Goal: Task Accomplishment & Management: Complete application form

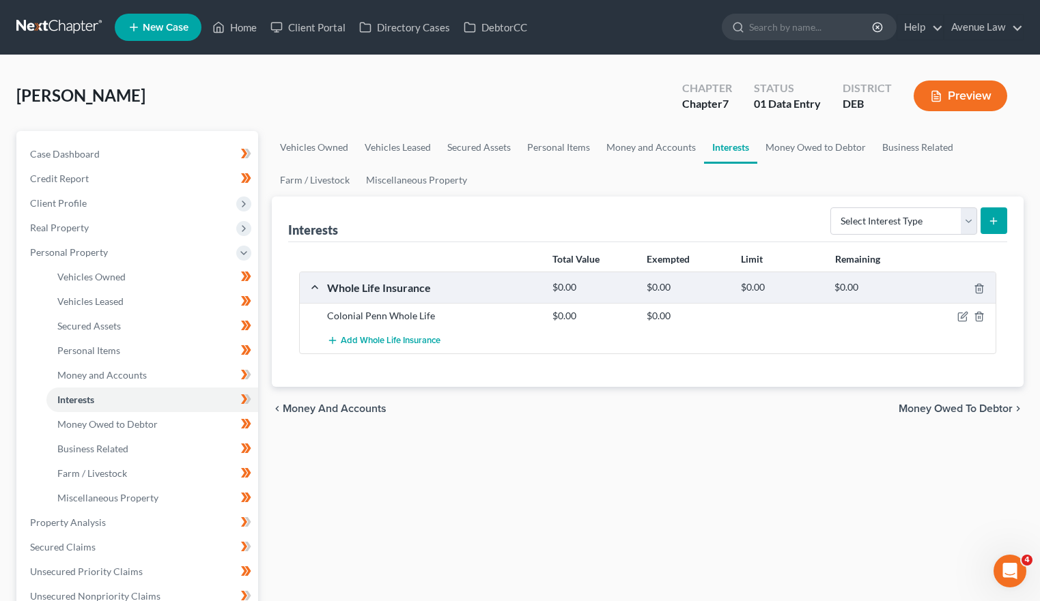
click at [5, 333] on div "[PERSON_NAME] Upgraded Chapter Chapter 7 Status 01 Data Entry District DEB Prev…" at bounding box center [520, 500] width 1040 height 891
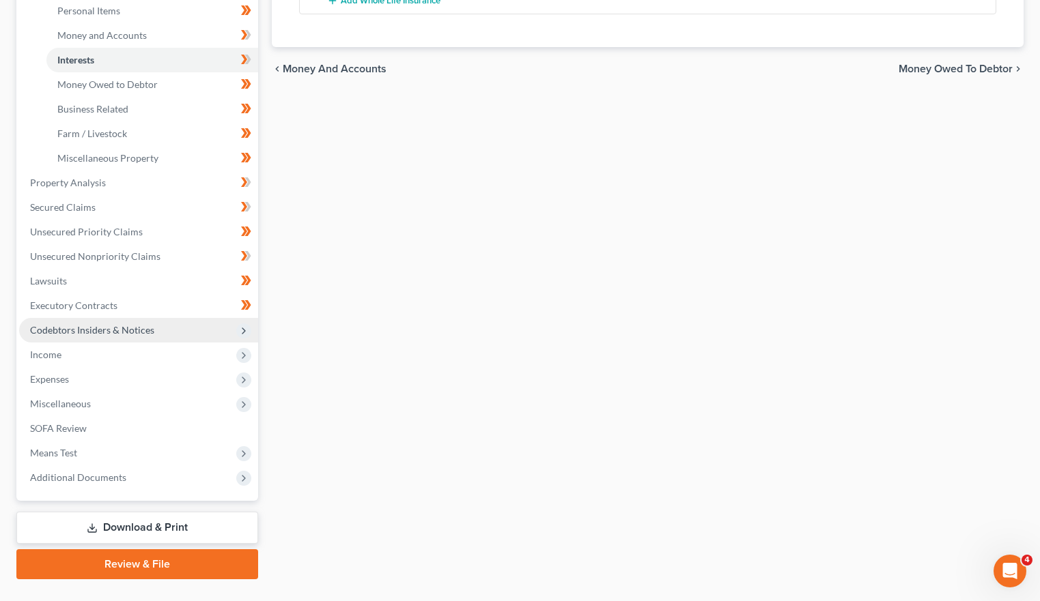
scroll to position [341, 0]
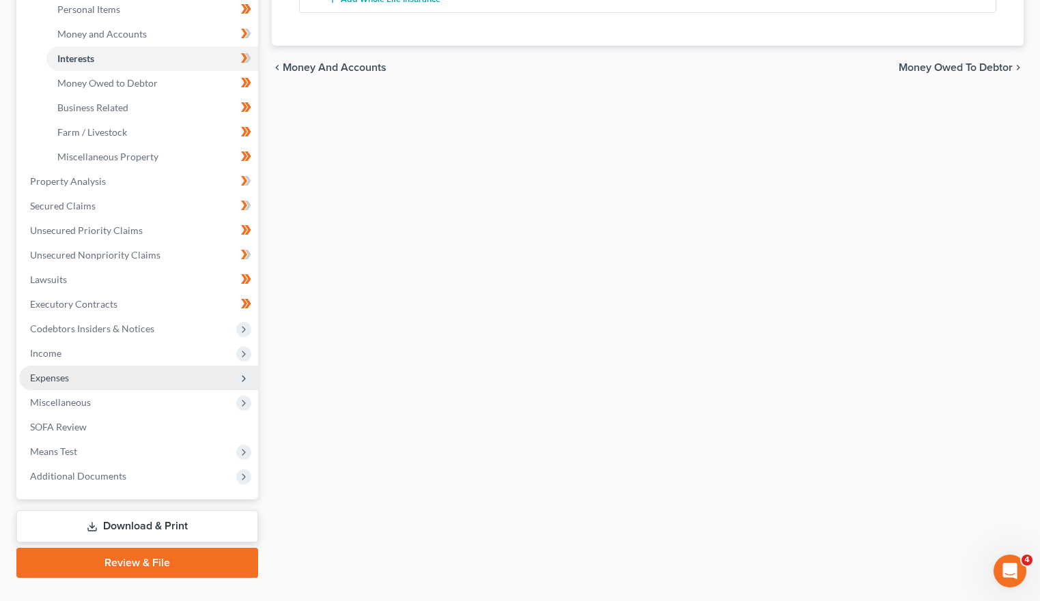
click at [43, 370] on span "Expenses" at bounding box center [138, 378] width 239 height 25
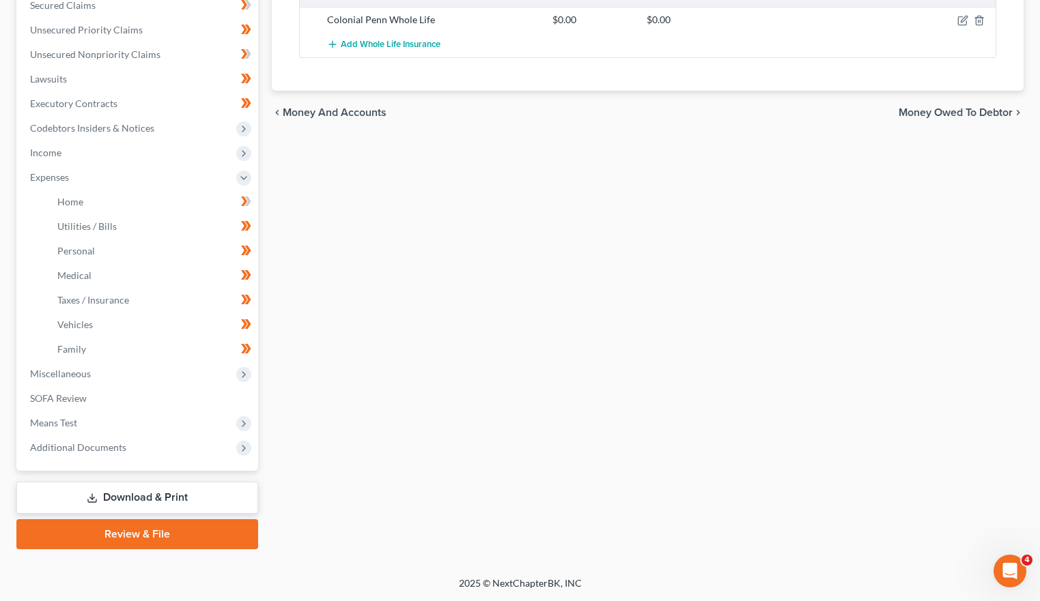
scroll to position [296, 0]
click at [63, 194] on link "Home" at bounding box center [152, 202] width 212 height 25
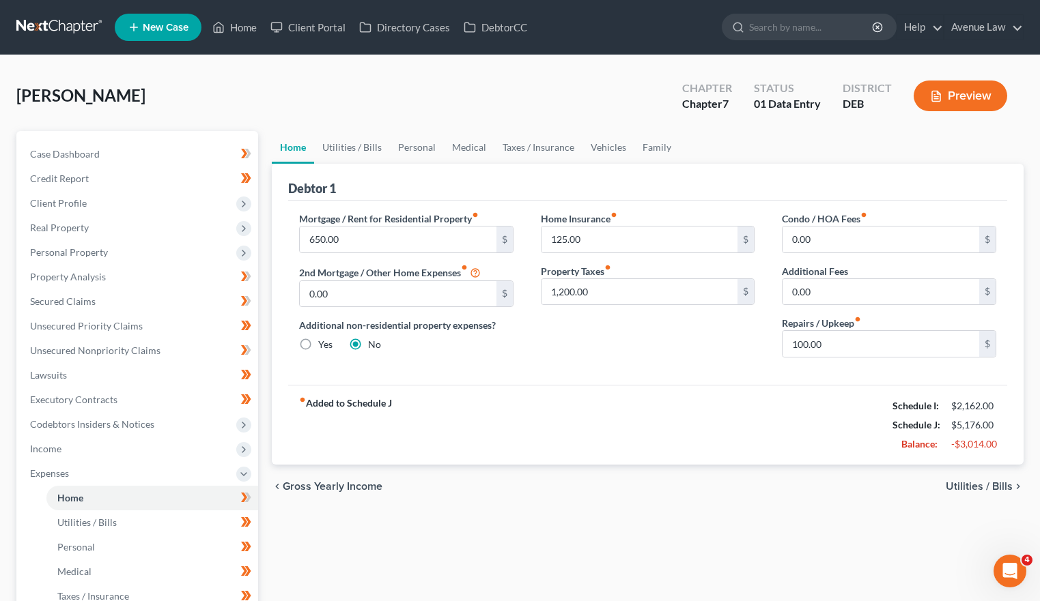
click at [1003, 489] on span "Utilities / Bills" at bounding box center [978, 486] width 67 height 11
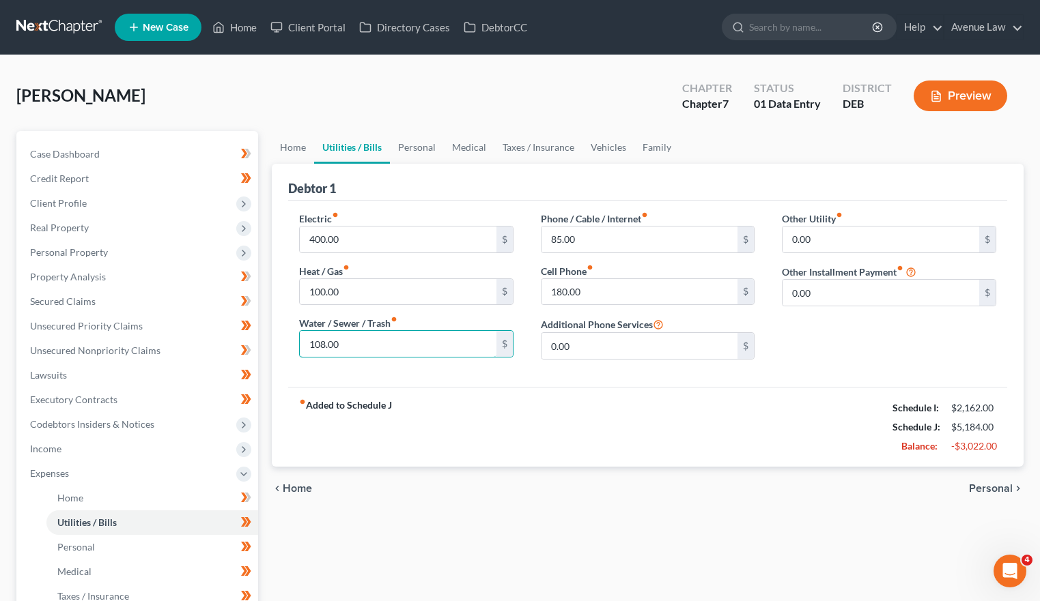
type input "108.00"
click at [68, 151] on span "Case Dashboard" at bounding box center [65, 154] width 70 height 12
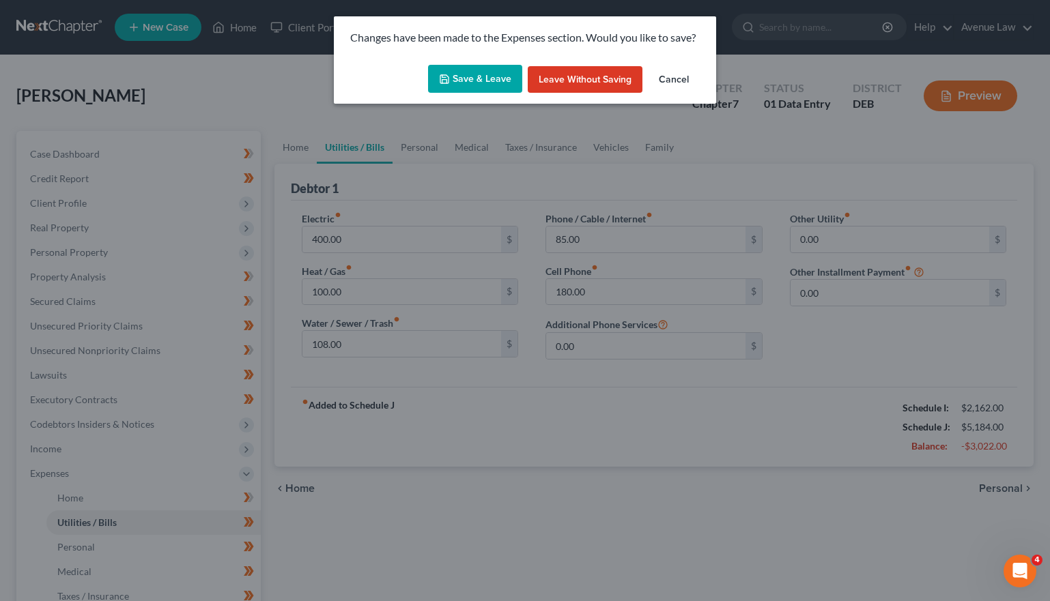
click at [504, 74] on button "Save & Leave" at bounding box center [475, 79] width 94 height 29
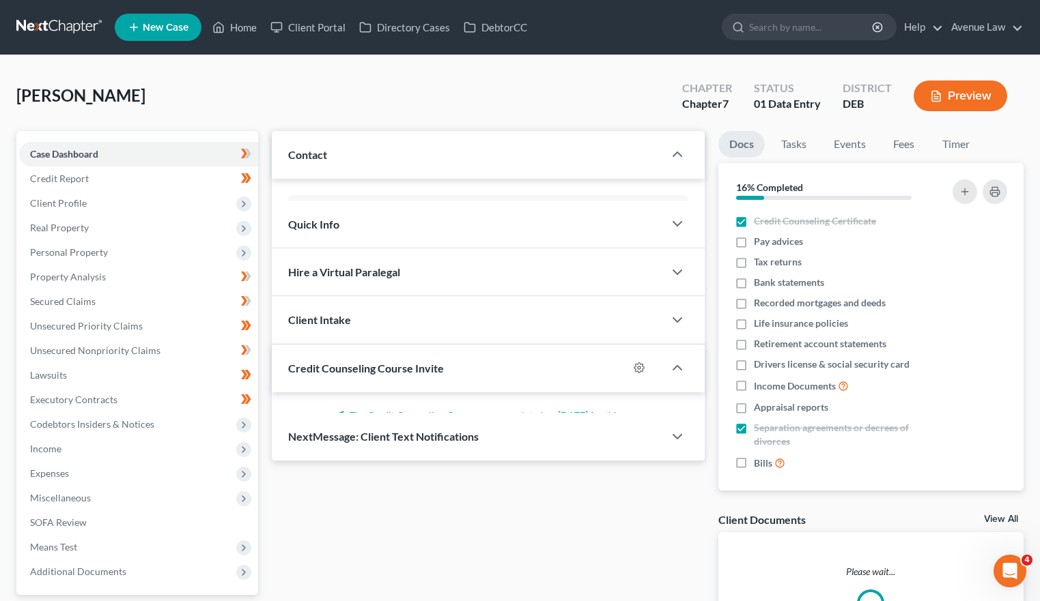
click at [94, 154] on span "Case Dashboard" at bounding box center [64, 154] width 68 height 12
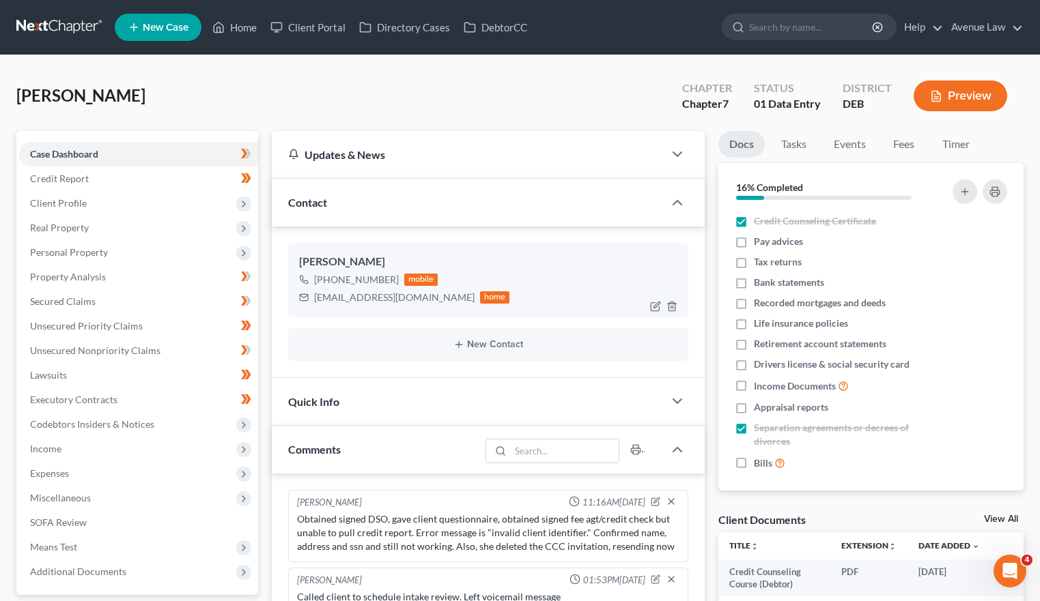
scroll to position [289, 0]
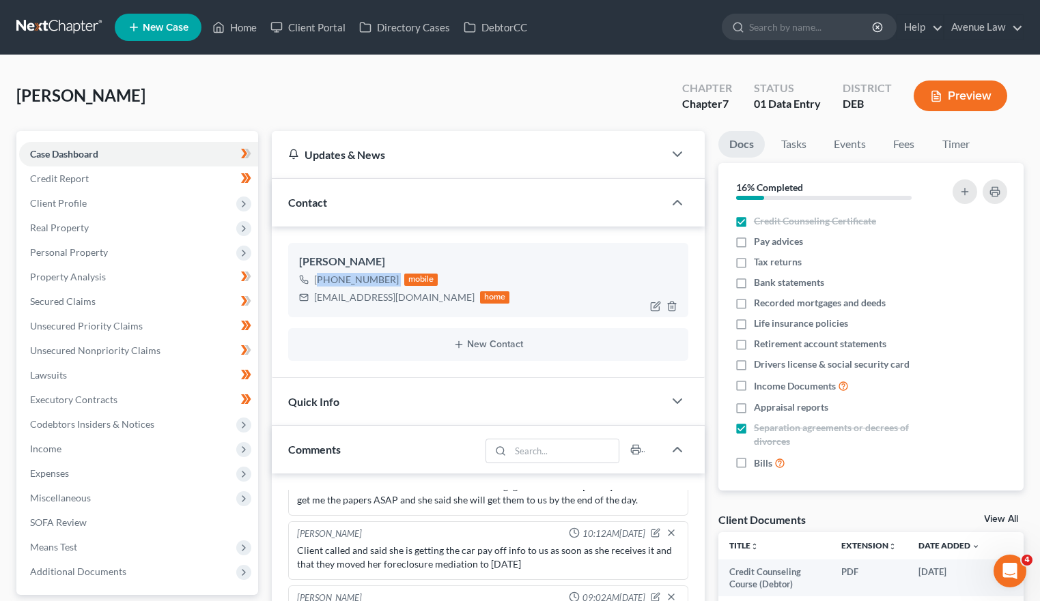
drag, startPoint x: 318, startPoint y: 277, endPoint x: 403, endPoint y: 280, distance: 85.4
click at [403, 280] on div "[PHONE_NUMBER] mobile" at bounding box center [404, 280] width 211 height 18
copy div "[PHONE_NUMBER]"
drag, startPoint x: 29, startPoint y: 59, endPoint x: 64, endPoint y: 357, distance: 299.7
click at [29, 59] on div "[PERSON_NAME] Upgraded Chapter Chapter 7 Status 01 Data Entry District DEB Prev…" at bounding box center [520, 579] width 1040 height 1048
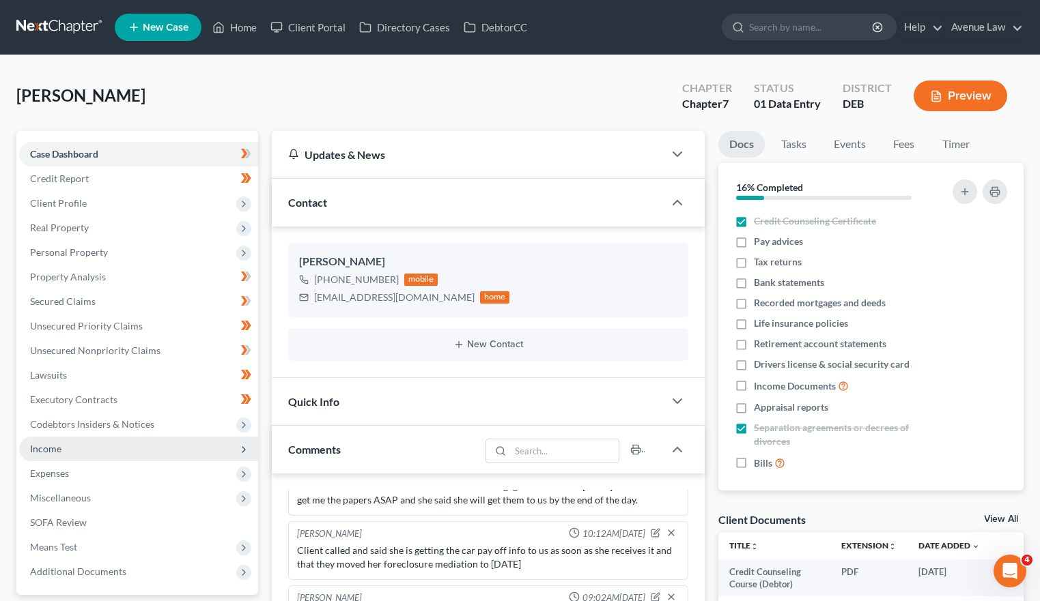
scroll to position [68, 0]
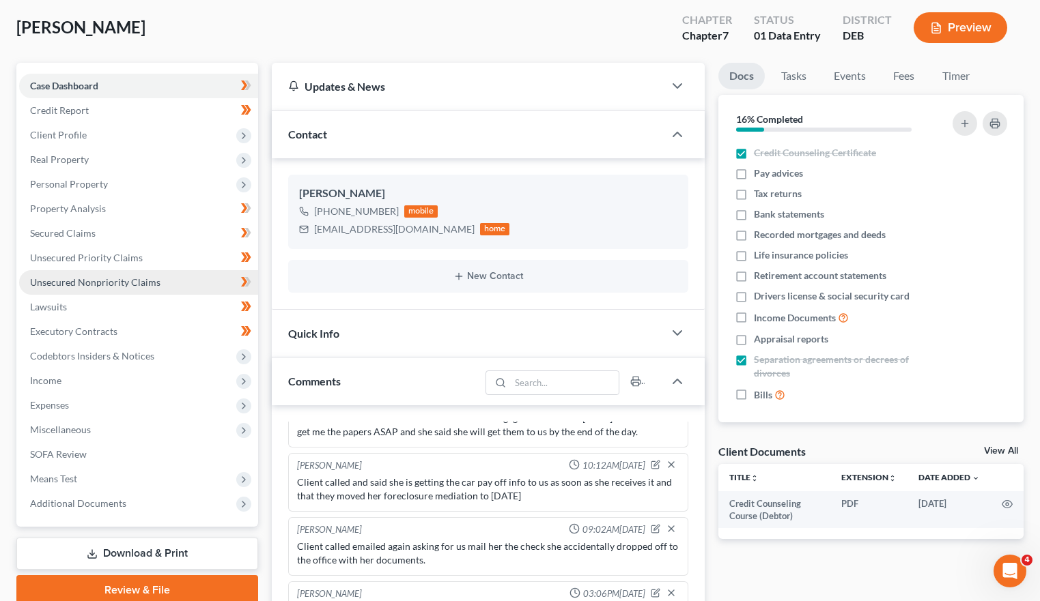
click at [54, 281] on span "Unsecured Nonpriority Claims" at bounding box center [95, 282] width 130 height 12
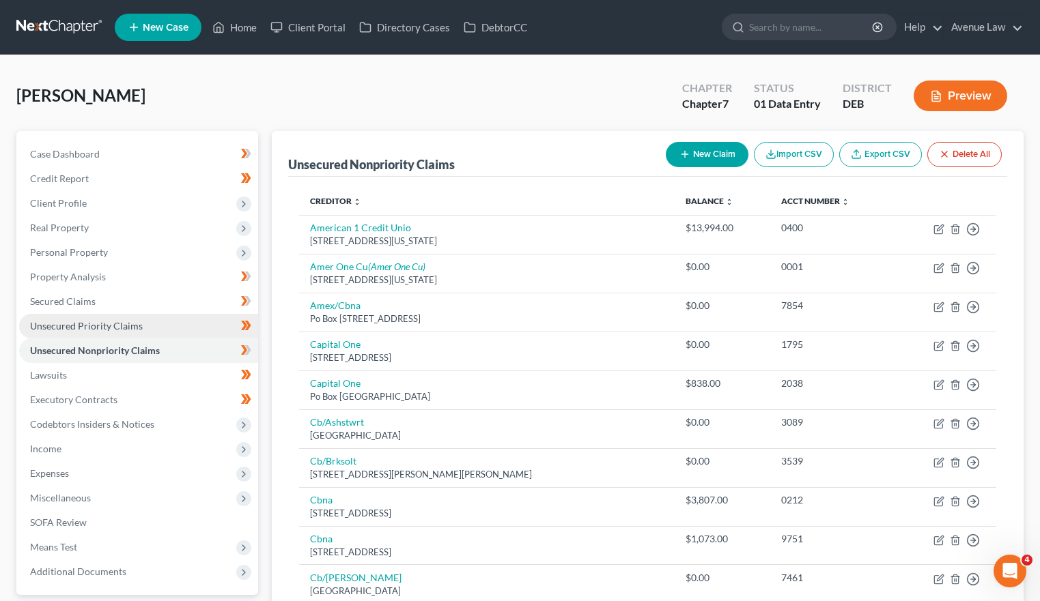
click at [68, 321] on span "Unsecured Priority Claims" at bounding box center [86, 326] width 113 height 12
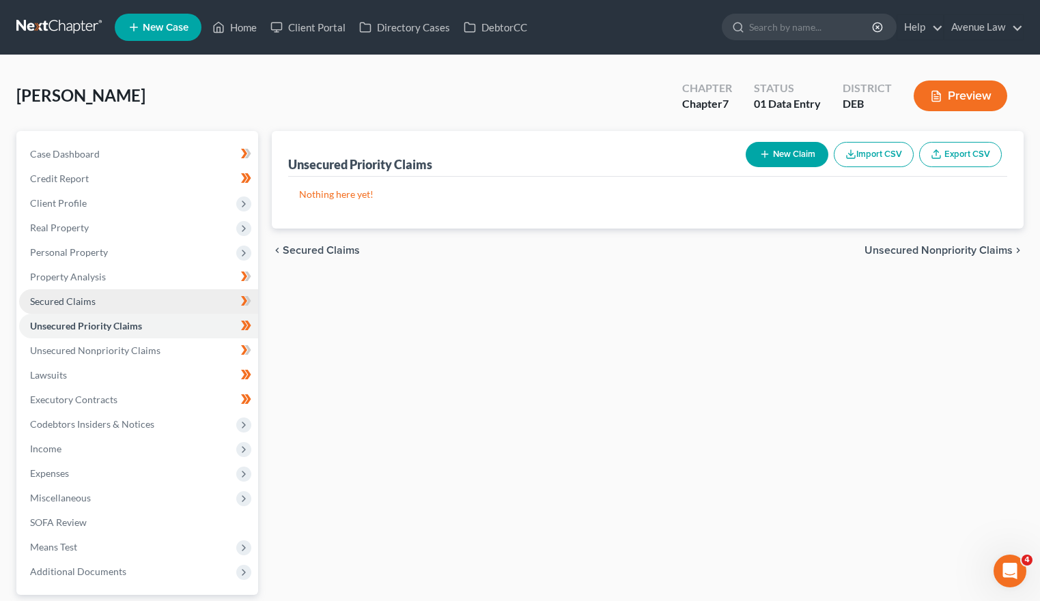
click at [61, 298] on span "Secured Claims" at bounding box center [63, 302] width 66 height 12
